Goal: Transaction & Acquisition: Purchase product/service

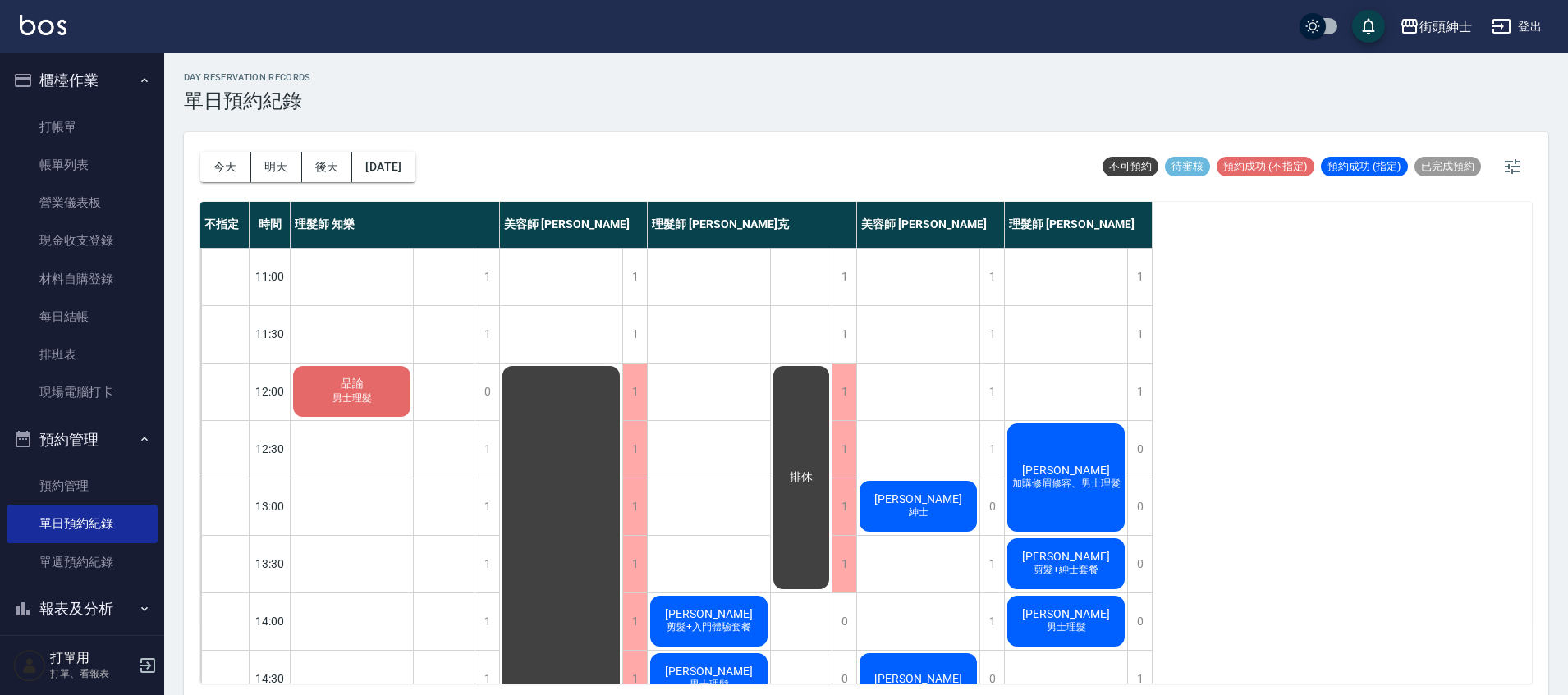
scroll to position [5, 0]
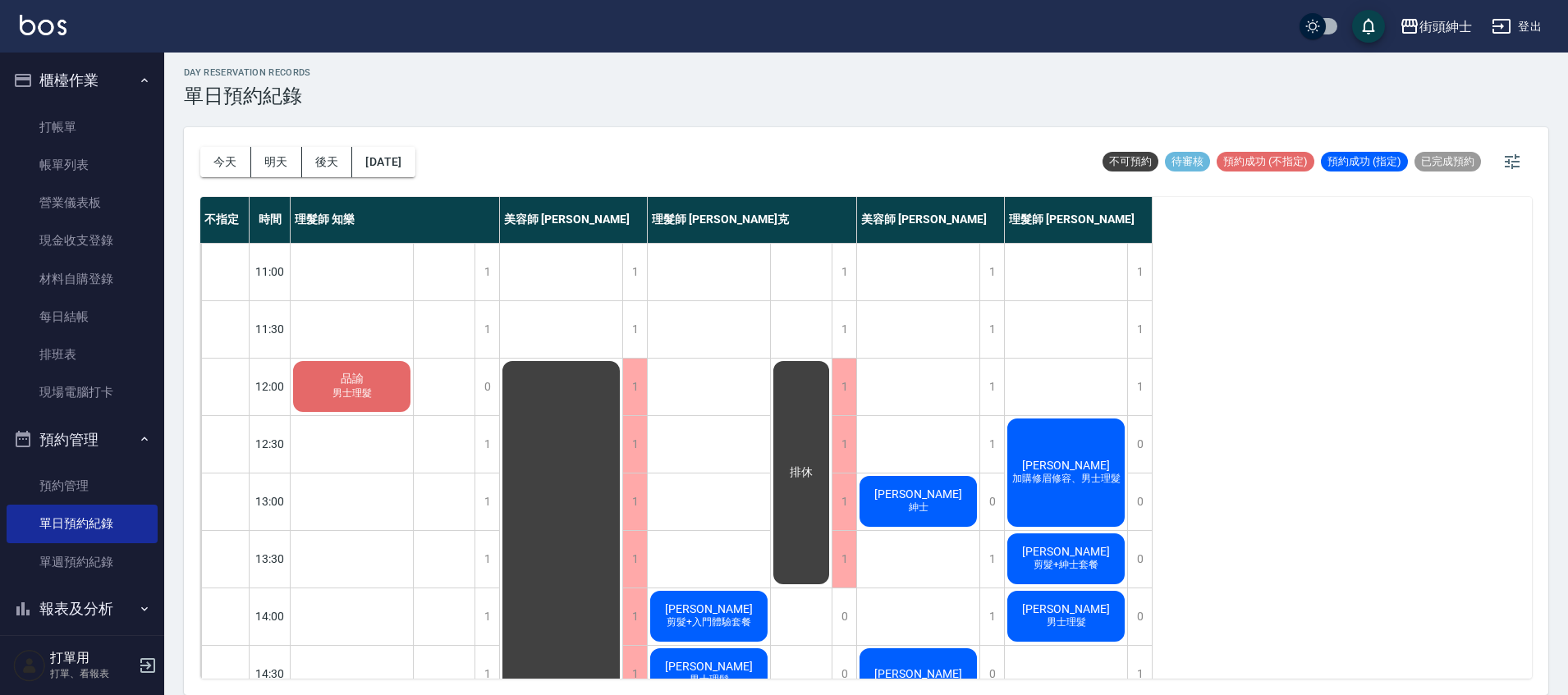
click at [393, 365] on div "品諭 男士理髮" at bounding box center [352, 387] width 122 height 56
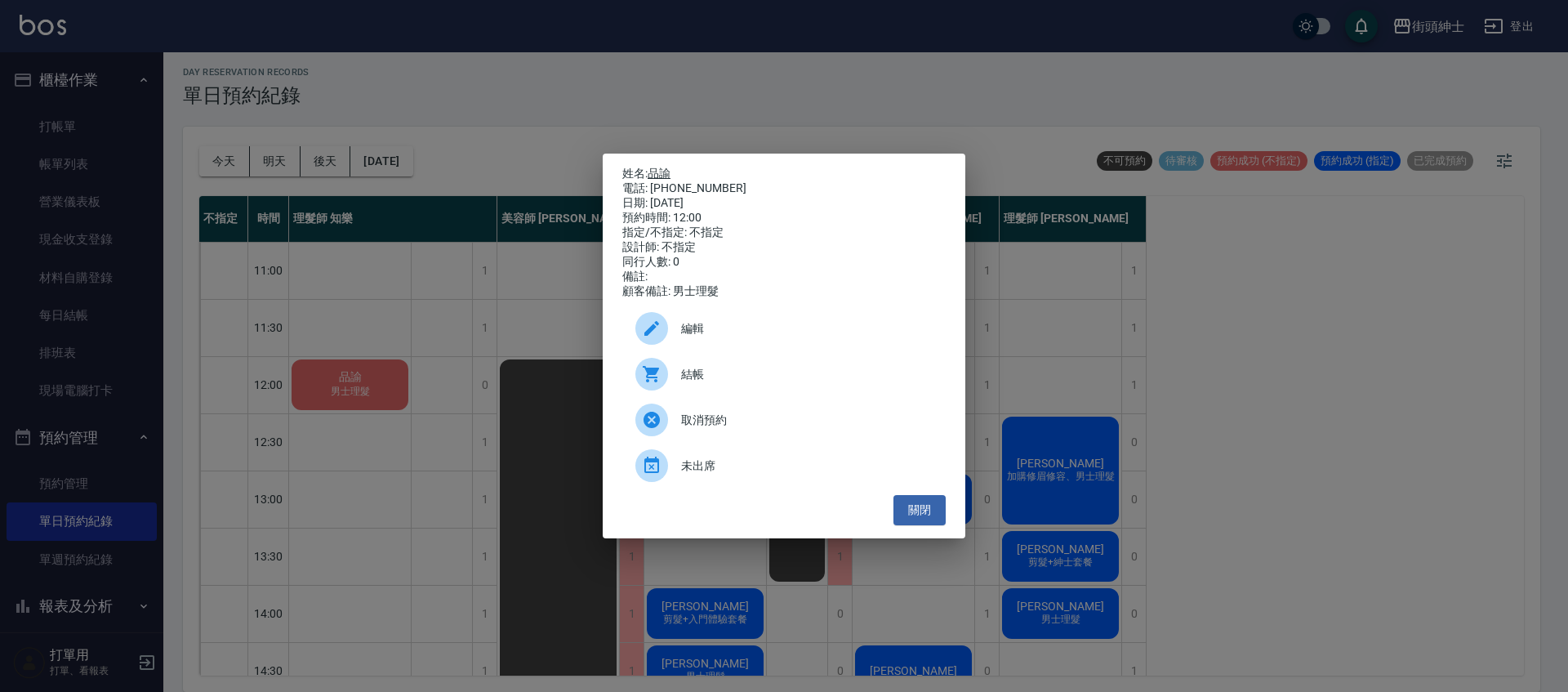
click at [666, 170] on link "品諭" at bounding box center [658, 173] width 23 height 13
click at [924, 517] on button "關閉" at bounding box center [920, 511] width 52 height 31
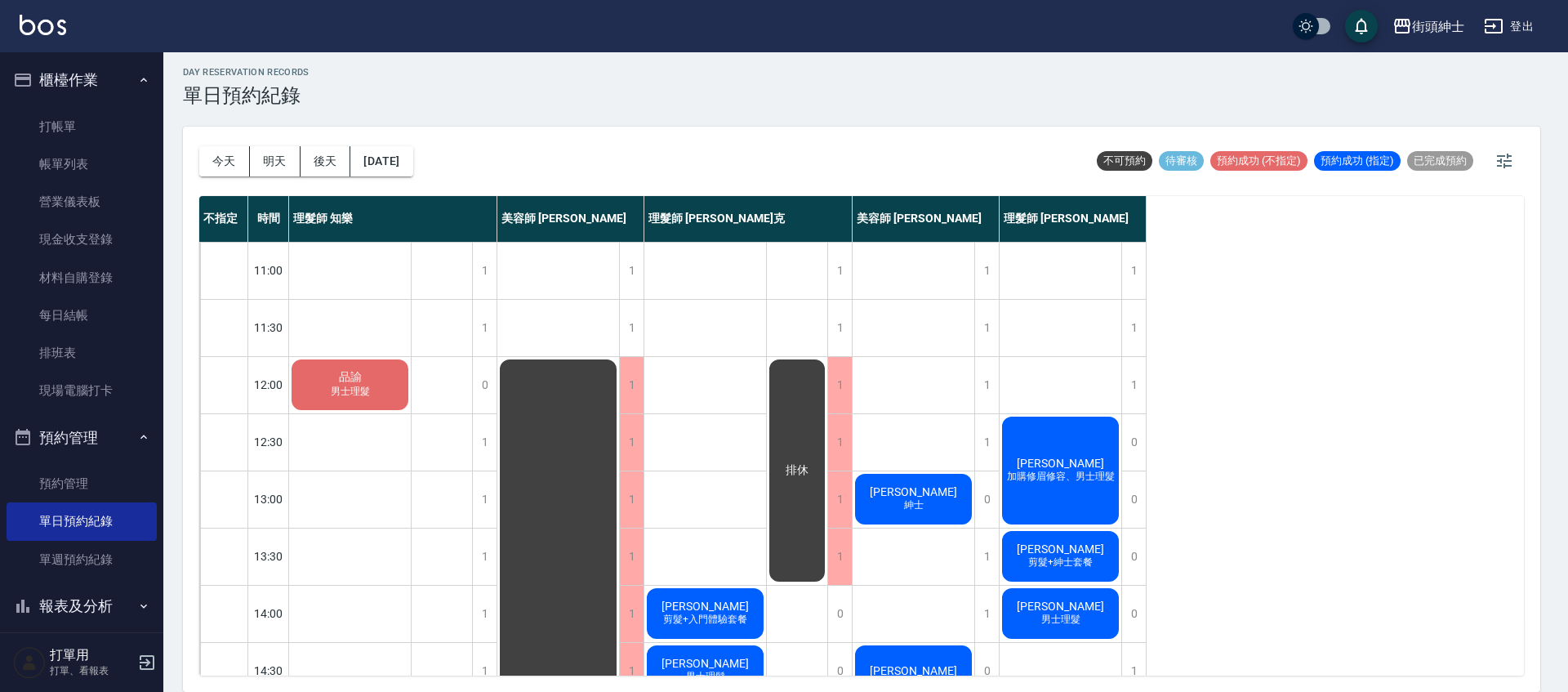
click at [924, 517] on button "關閉" at bounding box center [920, 511] width 52 height 31
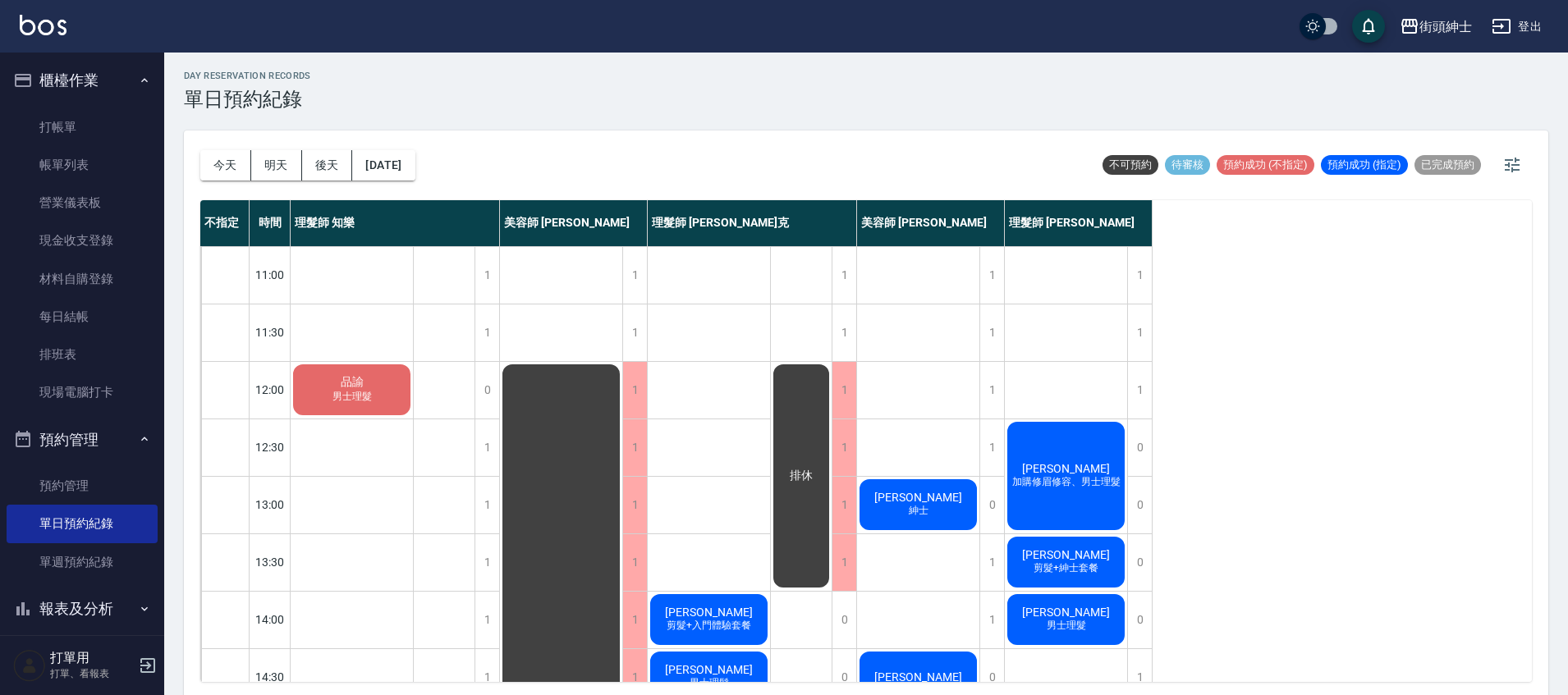
scroll to position [0, 0]
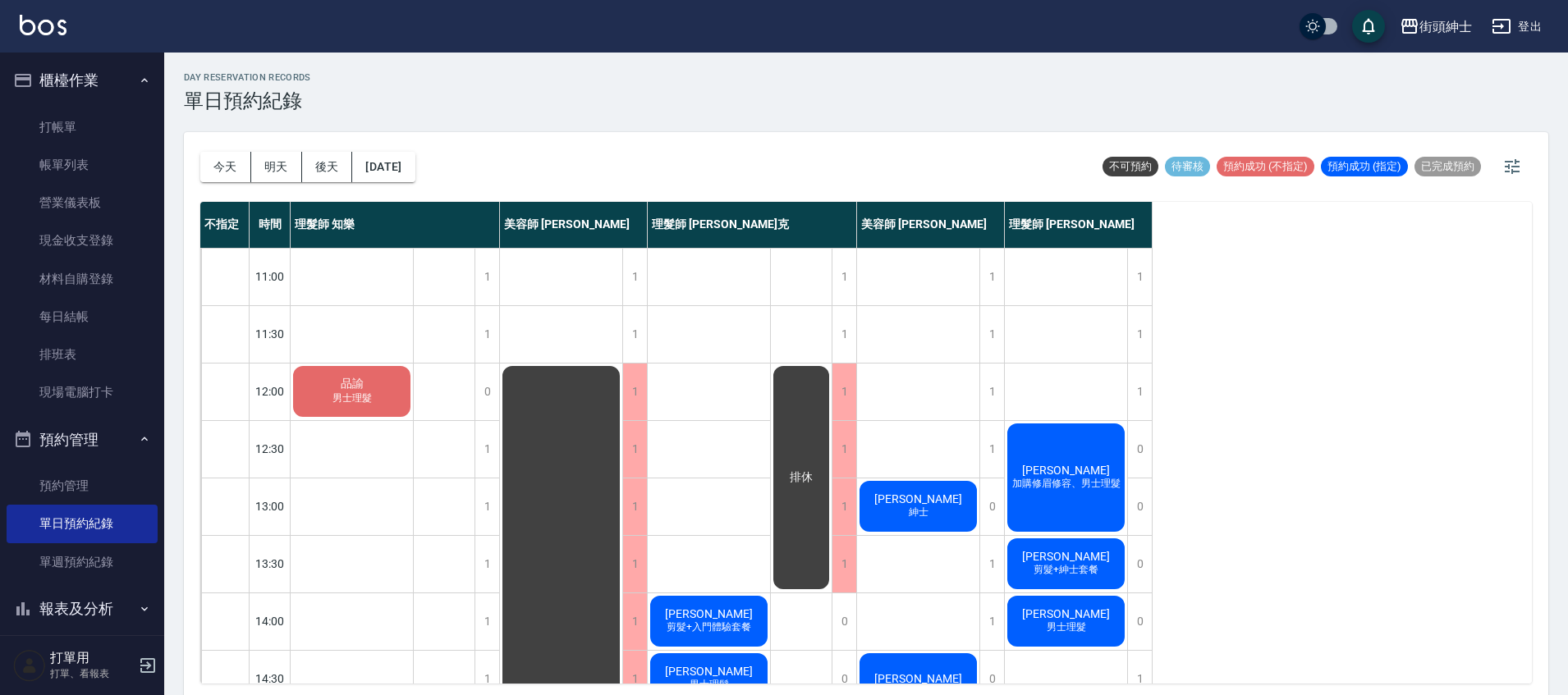
click at [356, 405] on span "男士理髮" at bounding box center [352, 398] width 46 height 14
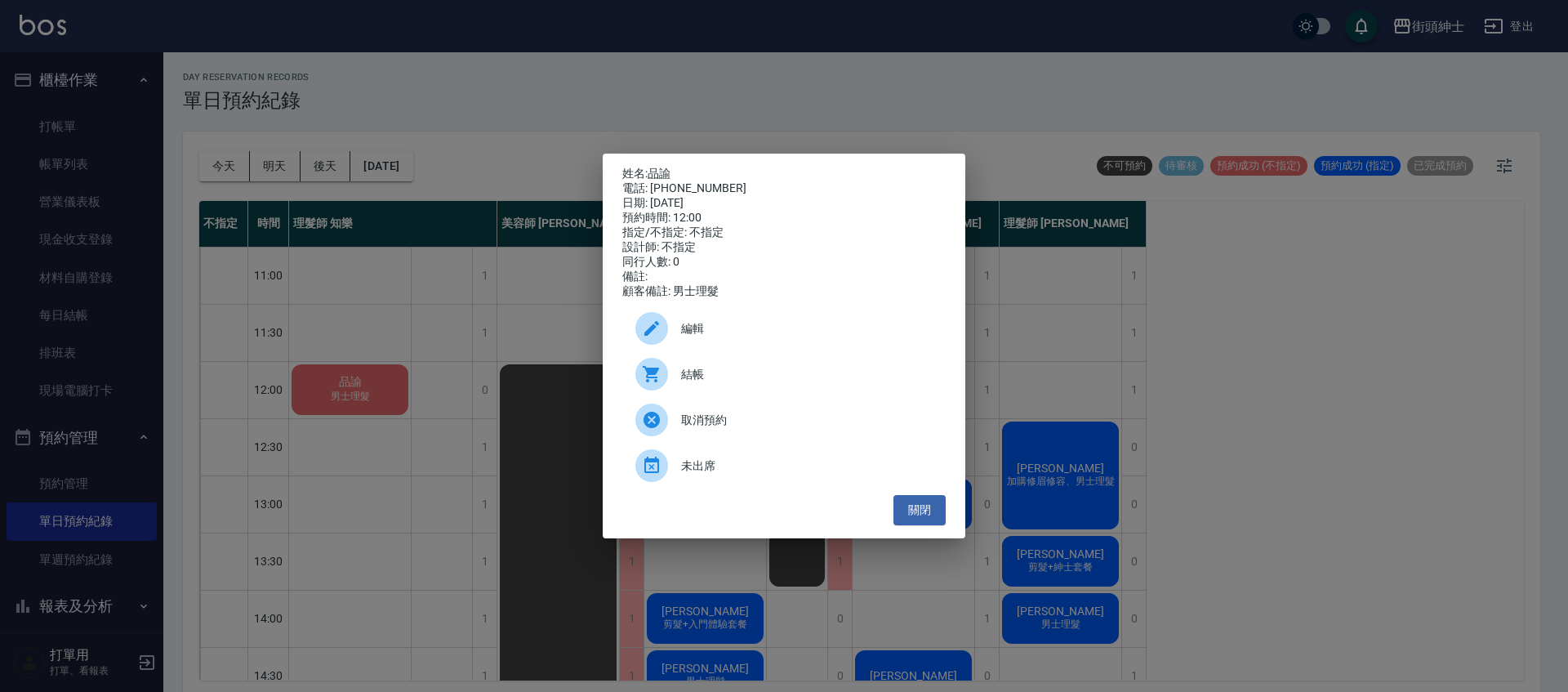
click at [709, 373] on span "結帳" at bounding box center [806, 374] width 252 height 17
click at [922, 533] on div "姓名: 品諭 電話: [PHONE_NUMBER] 日期: [DATE] 預約時間: 12:00 指定/不指定: 不指定 設計師: 不指定 同行人數: 0 備…" at bounding box center [784, 346] width 362 height 385
click at [922, 525] on button "關閉" at bounding box center [920, 511] width 52 height 31
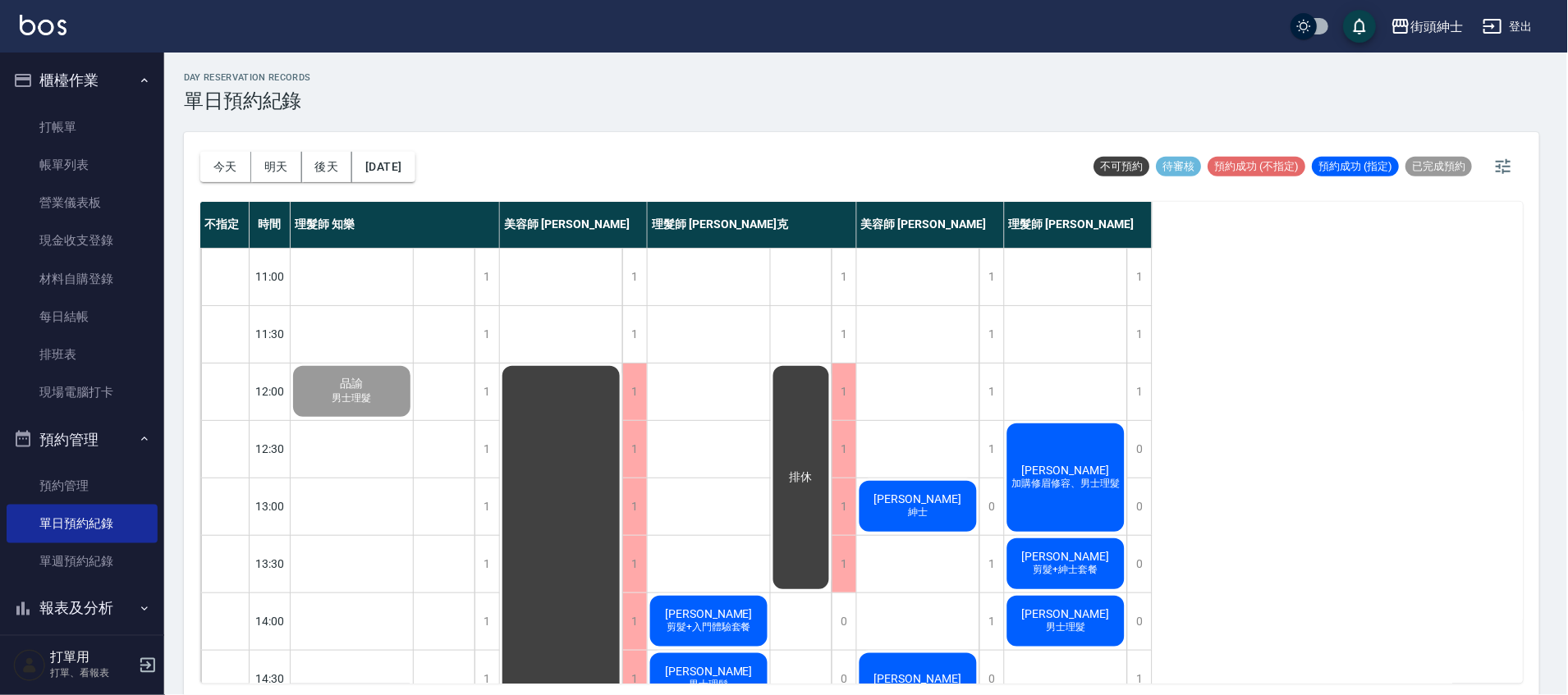
click at [928, 529] on div "[PERSON_NAME]" at bounding box center [918, 507] width 122 height 56
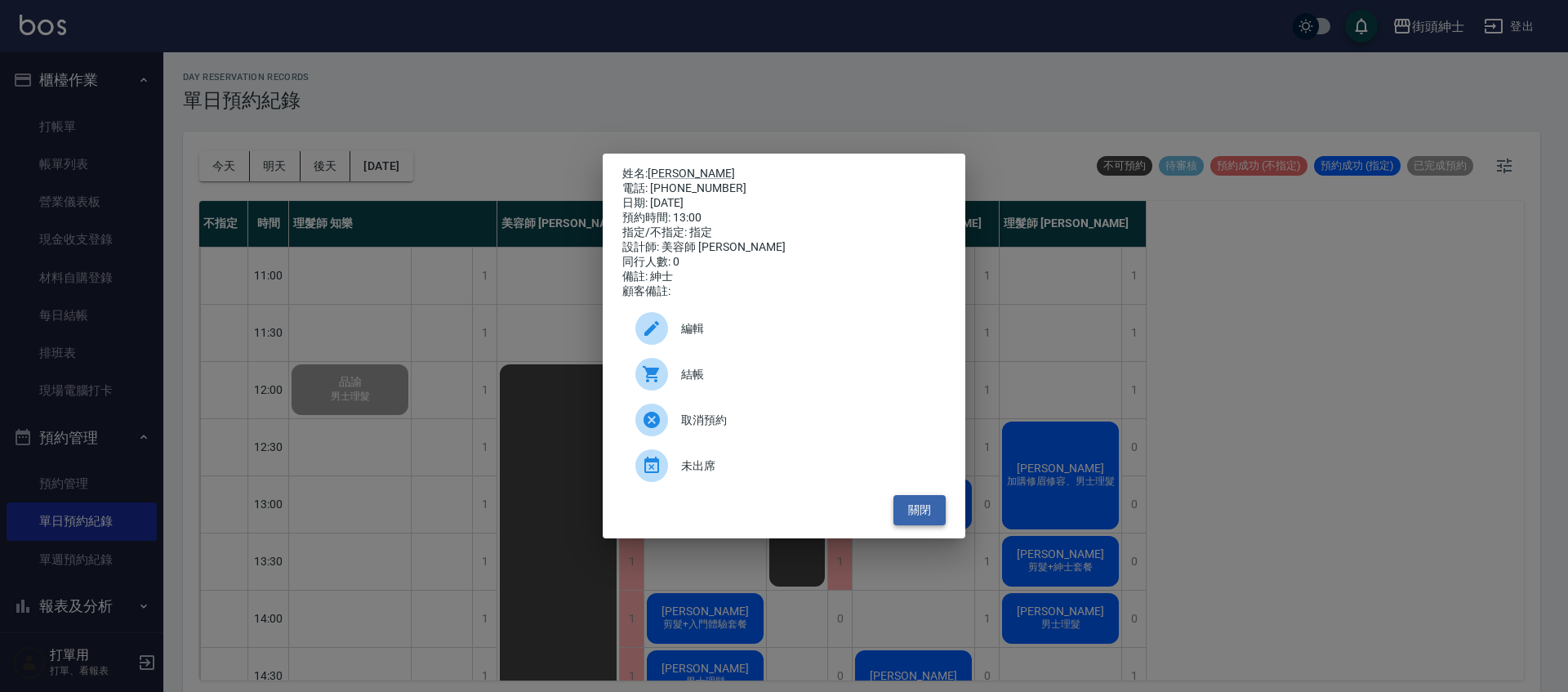
click at [921, 524] on button "關閉" at bounding box center [920, 511] width 52 height 31
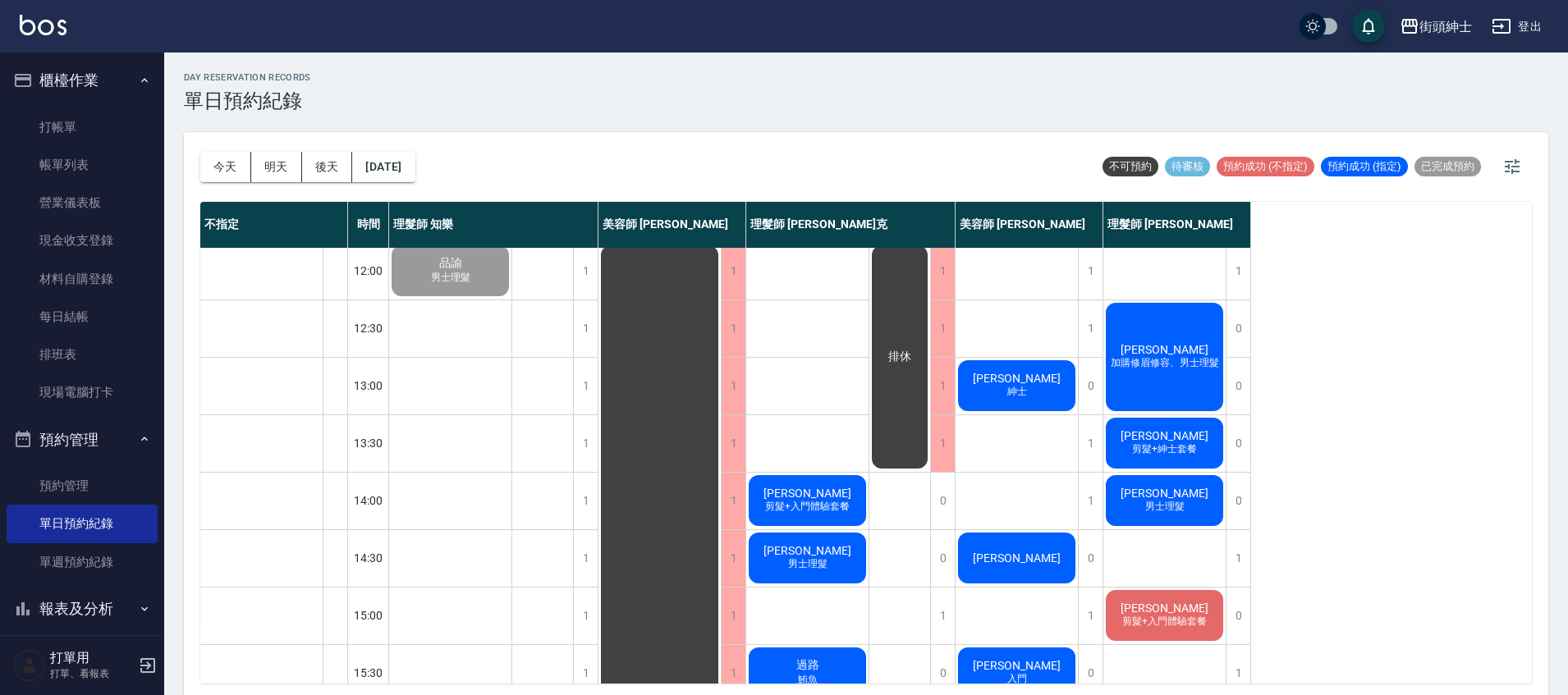
scroll to position [124, 0]
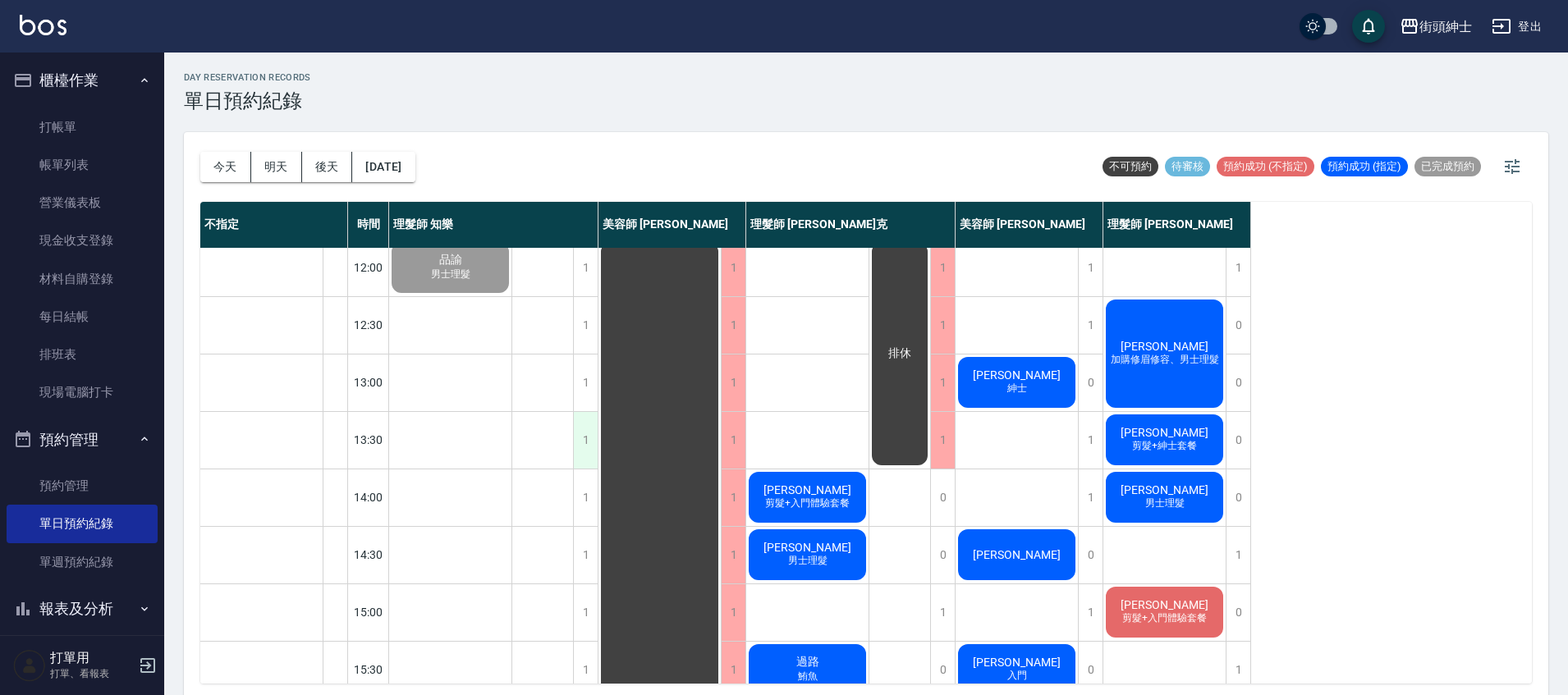
click at [581, 430] on div "1" at bounding box center [585, 440] width 24 height 57
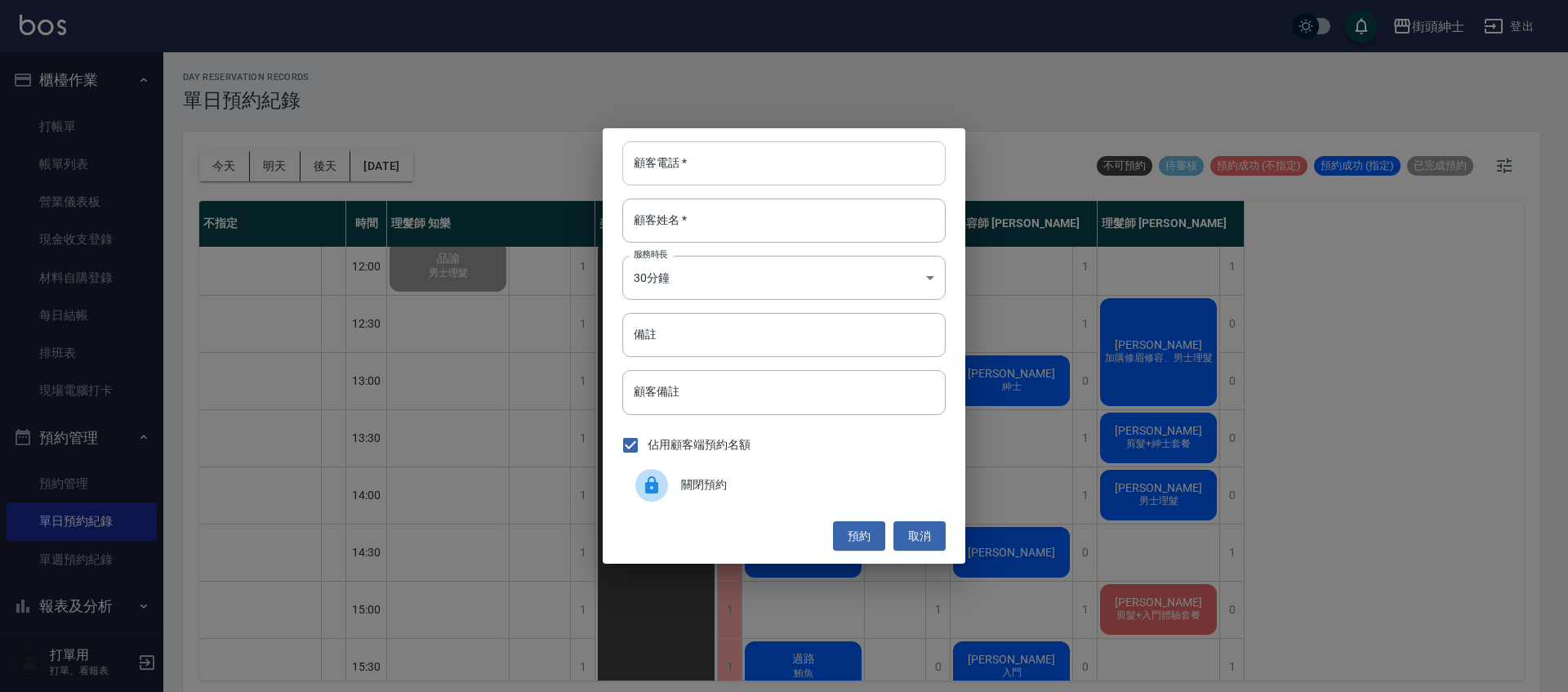
click at [696, 175] on input "顧客電話   *" at bounding box center [784, 163] width 324 height 44
type input "０"
type input "0989728002"
click at [759, 222] on input "顧客姓名   *" at bounding box center [784, 220] width 324 height 44
type input "t"
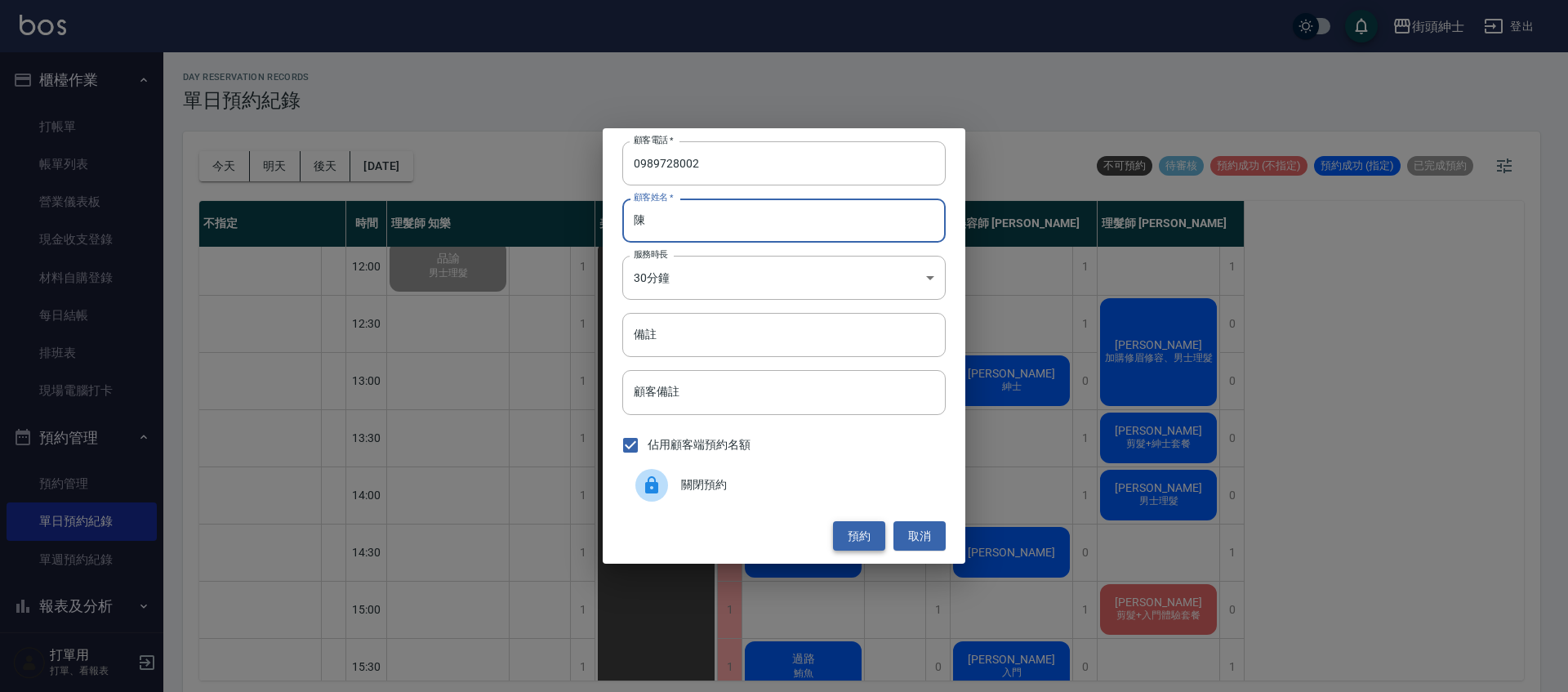
type input "陳"
click at [846, 528] on button "預約" at bounding box center [859, 537] width 52 height 31
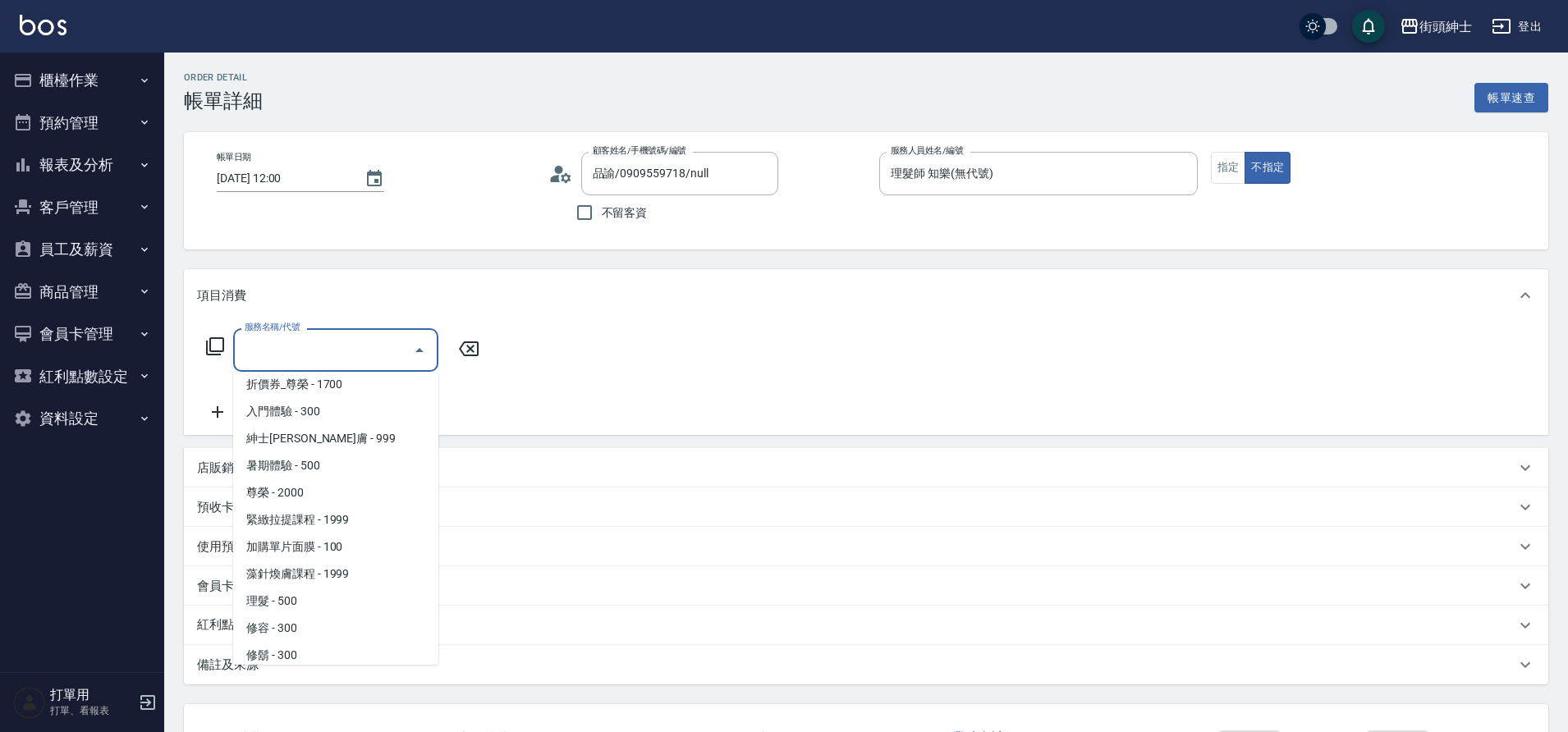
scroll to position [126, 0]
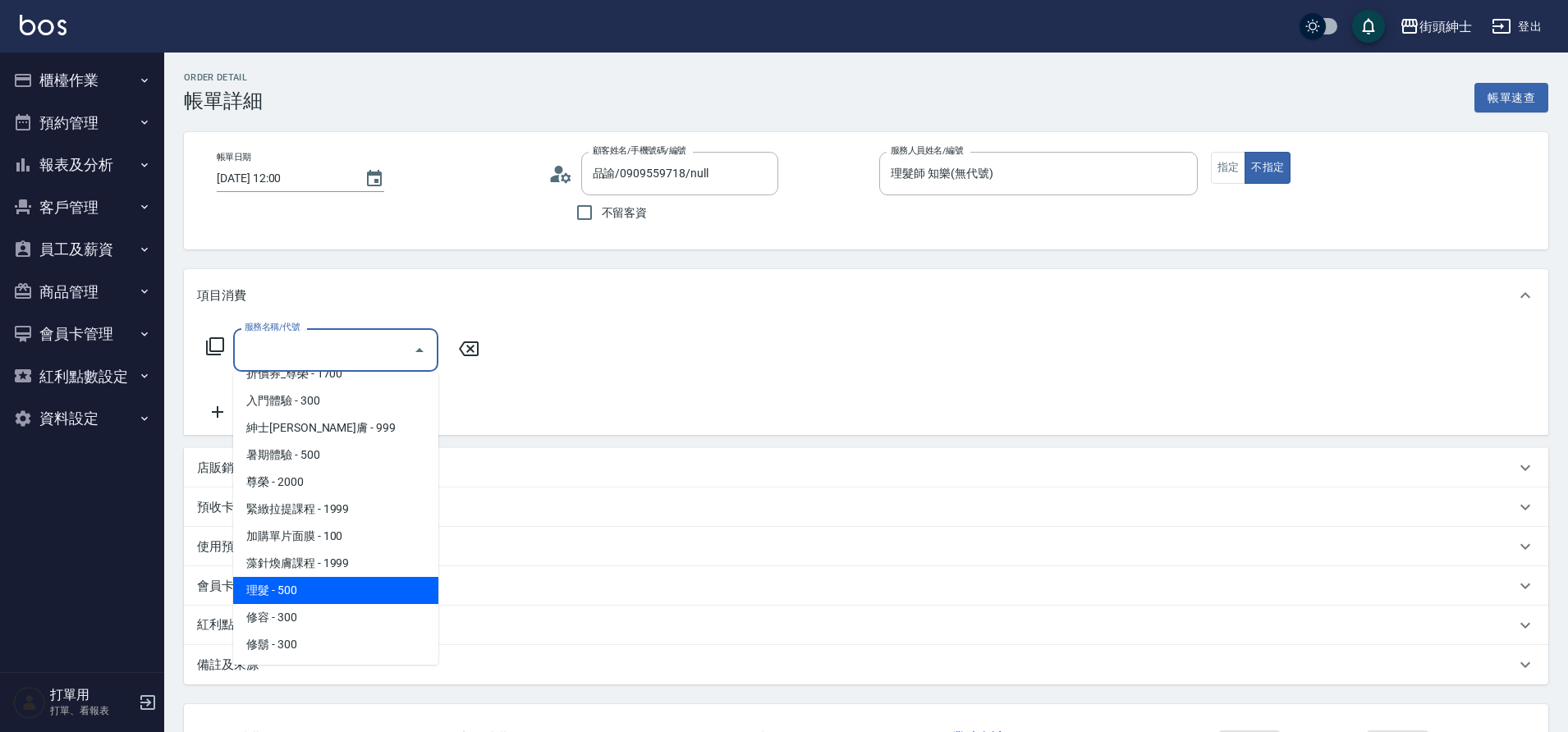
click at [295, 581] on span "理髮 - 500" at bounding box center [335, 591] width 205 height 27
type input "理髮(A02)"
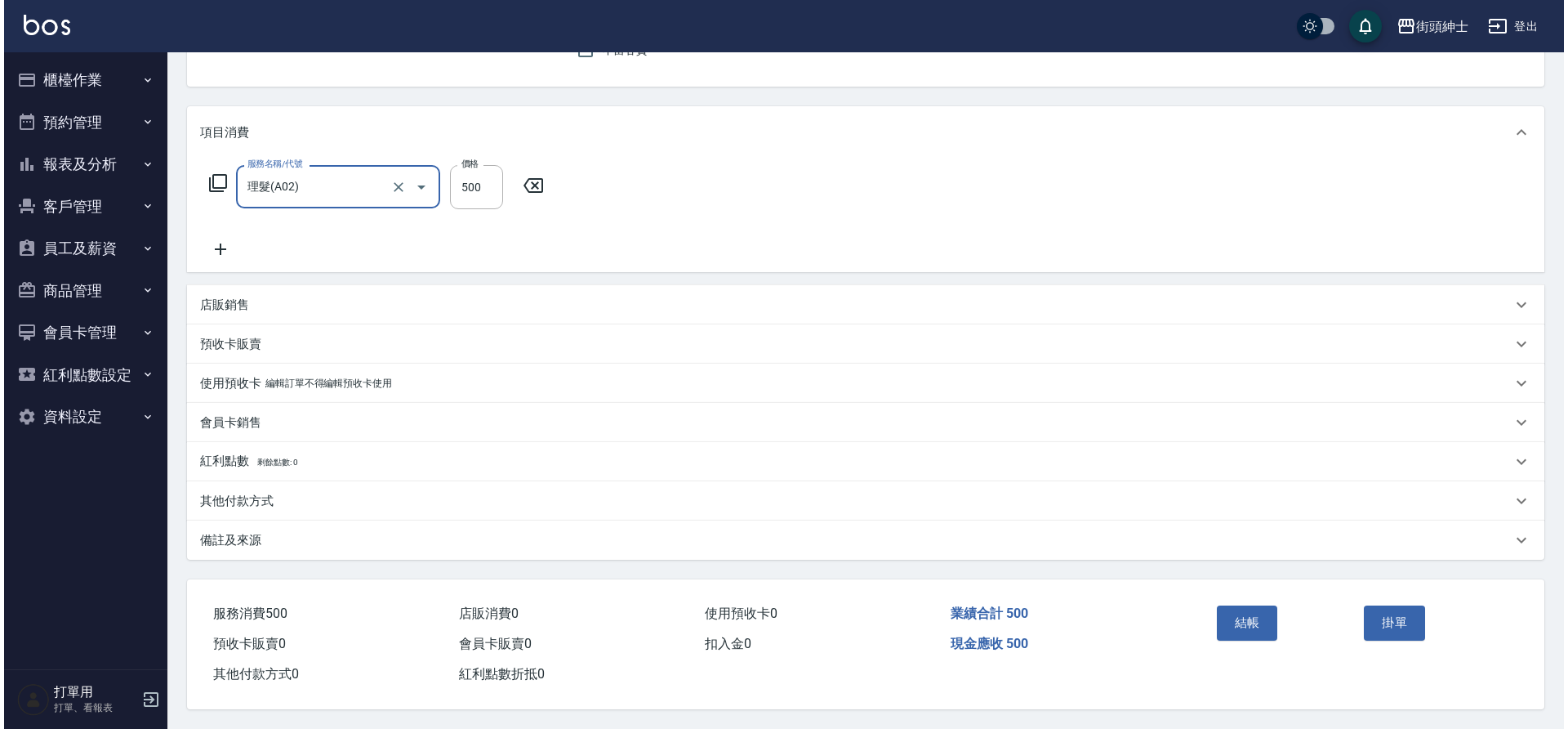
scroll to position [170, 0]
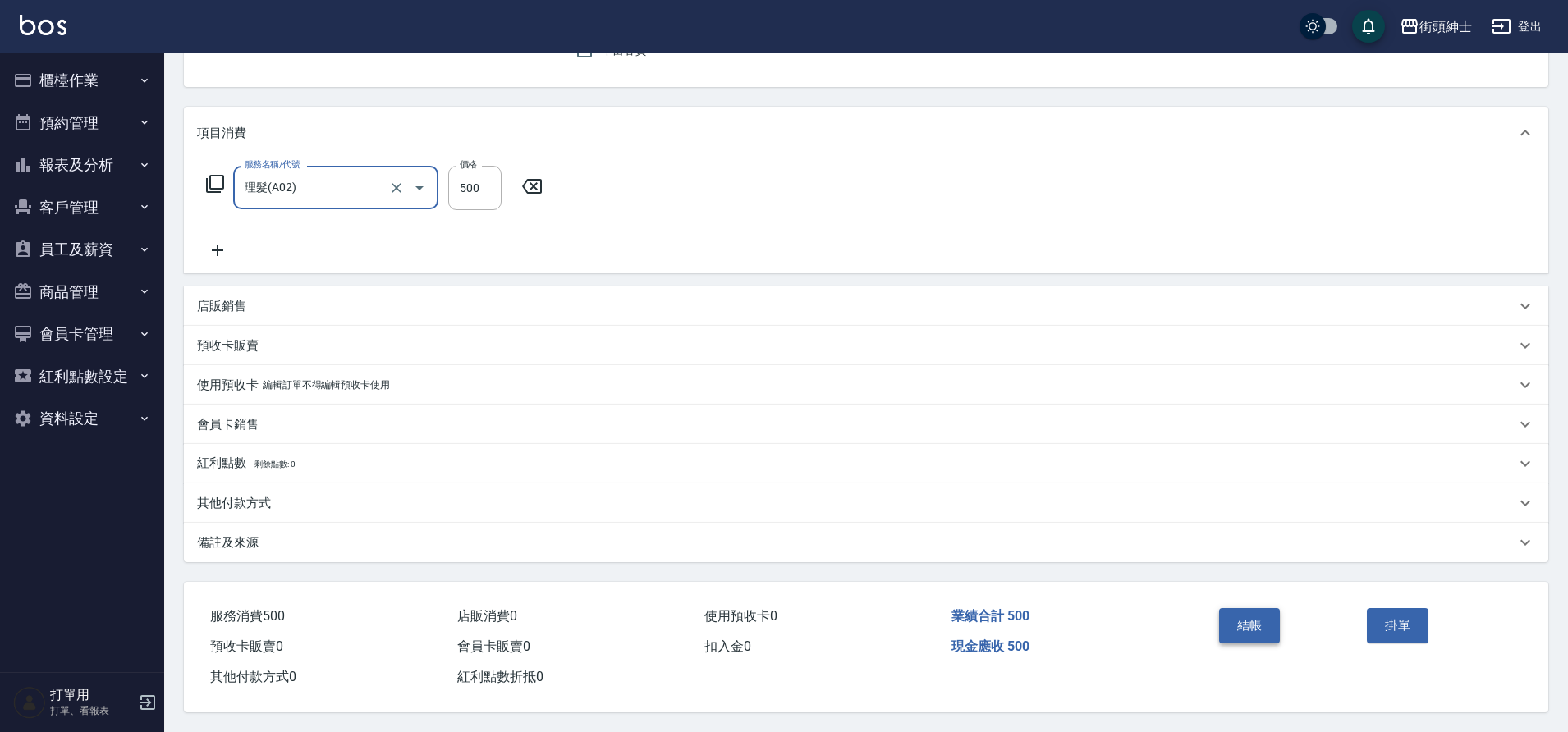
click at [1237, 626] on button "結帳" at bounding box center [1250, 625] width 62 height 34
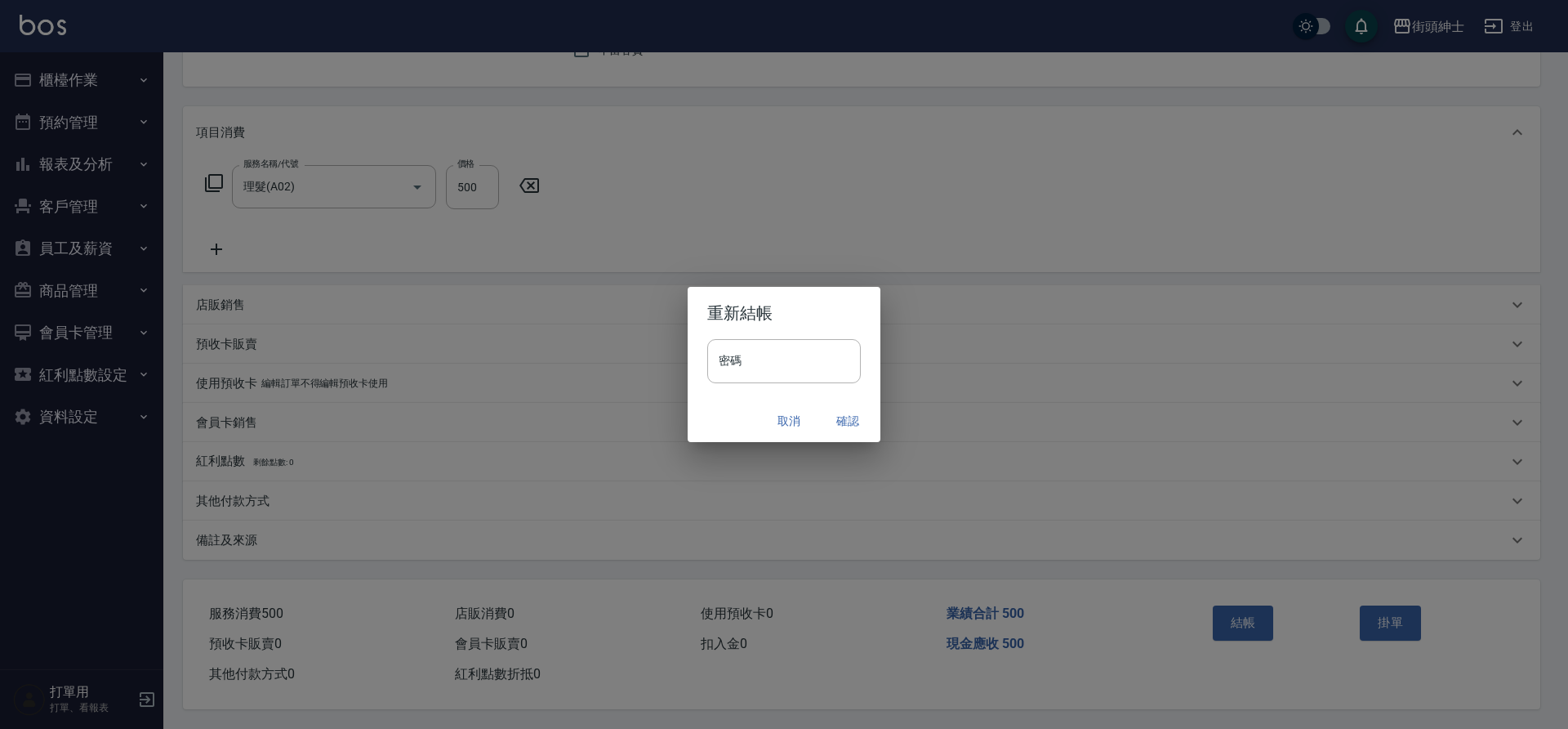
click at [847, 421] on button "確認" at bounding box center [848, 421] width 52 height 31
